Goal: Transaction & Acquisition: Purchase product/service

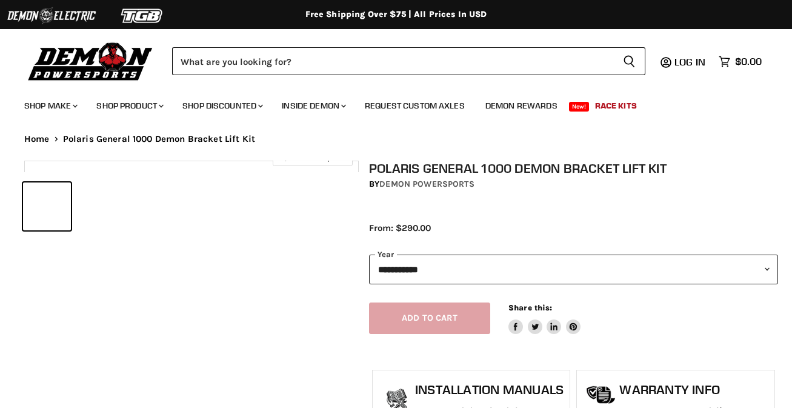
select select "******"
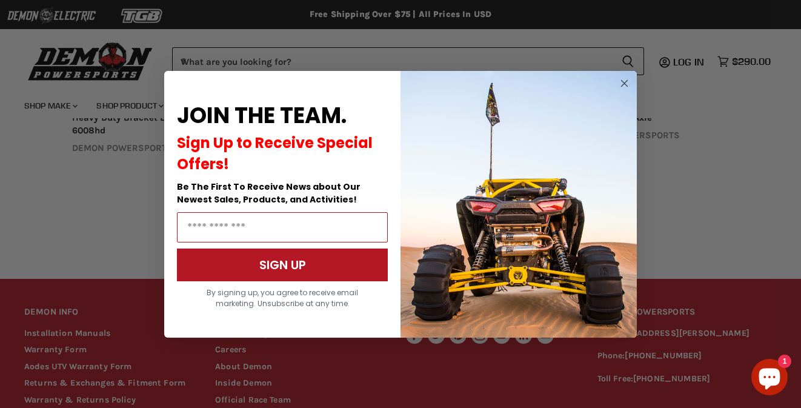
scroll to position [925, 0]
